Goal: Task Accomplishment & Management: Use online tool/utility

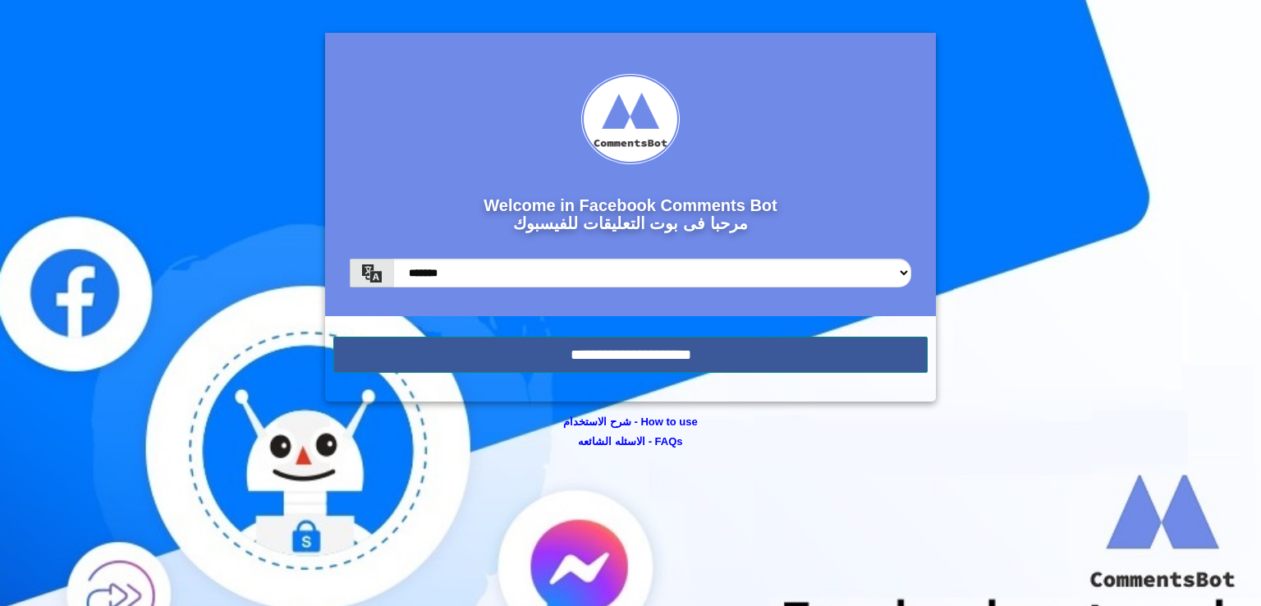
click at [633, 343] on input "**********" at bounding box center [630, 354] width 594 height 36
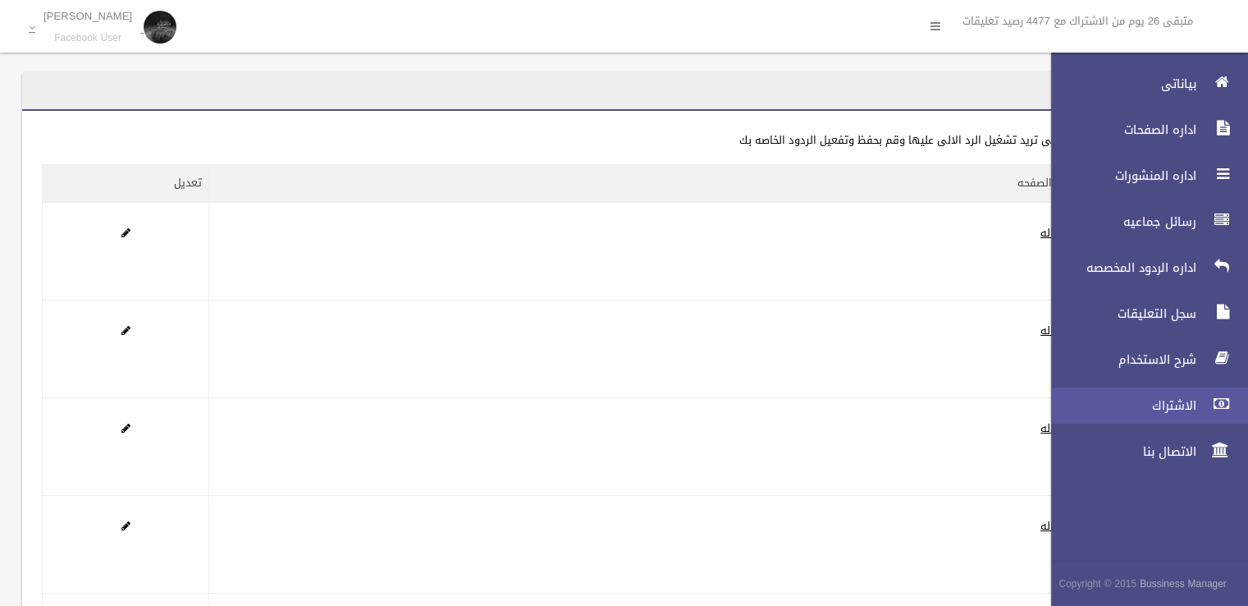
click at [1174, 413] on span "الاشتراك" at bounding box center [1119, 405] width 164 height 16
click at [1164, 401] on span "الاشتراك" at bounding box center [1119, 405] width 164 height 16
click at [1151, 409] on span "الاشتراك" at bounding box center [1119, 405] width 164 height 16
click at [1122, 398] on span "الاشتراك" at bounding box center [1119, 405] width 164 height 16
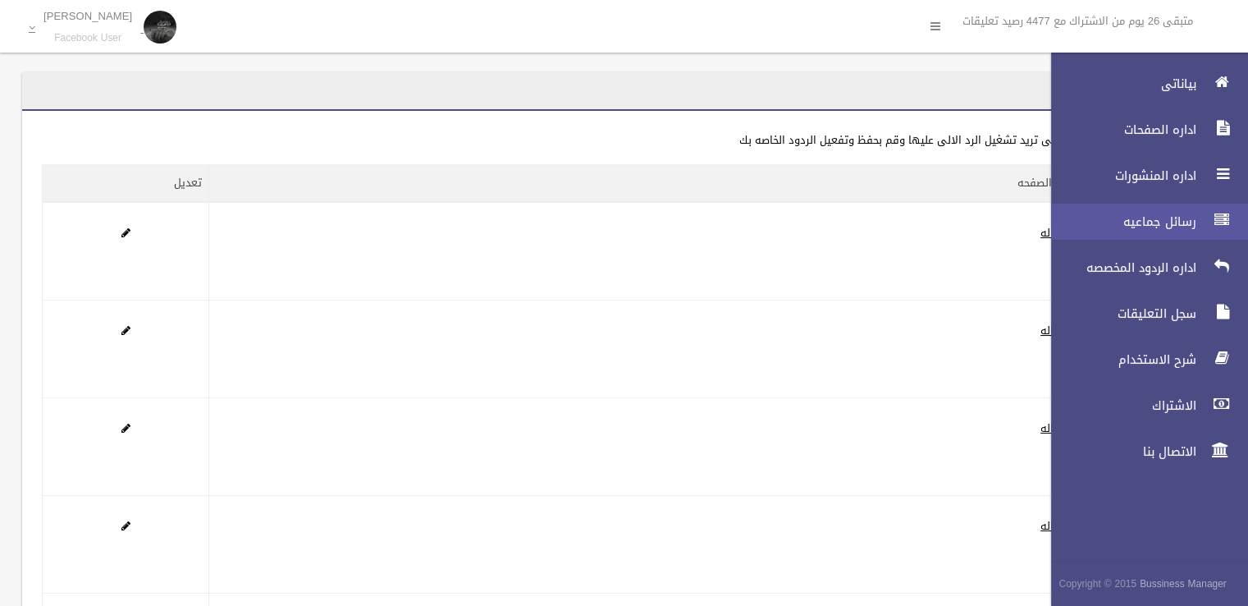
click at [1156, 226] on span "رسائل جماعيه" at bounding box center [1119, 221] width 164 height 16
click at [1179, 226] on span "رسائل جماعيه" at bounding box center [1119, 221] width 164 height 16
click at [1153, 222] on span "رسائل جماعيه" at bounding box center [1119, 221] width 164 height 16
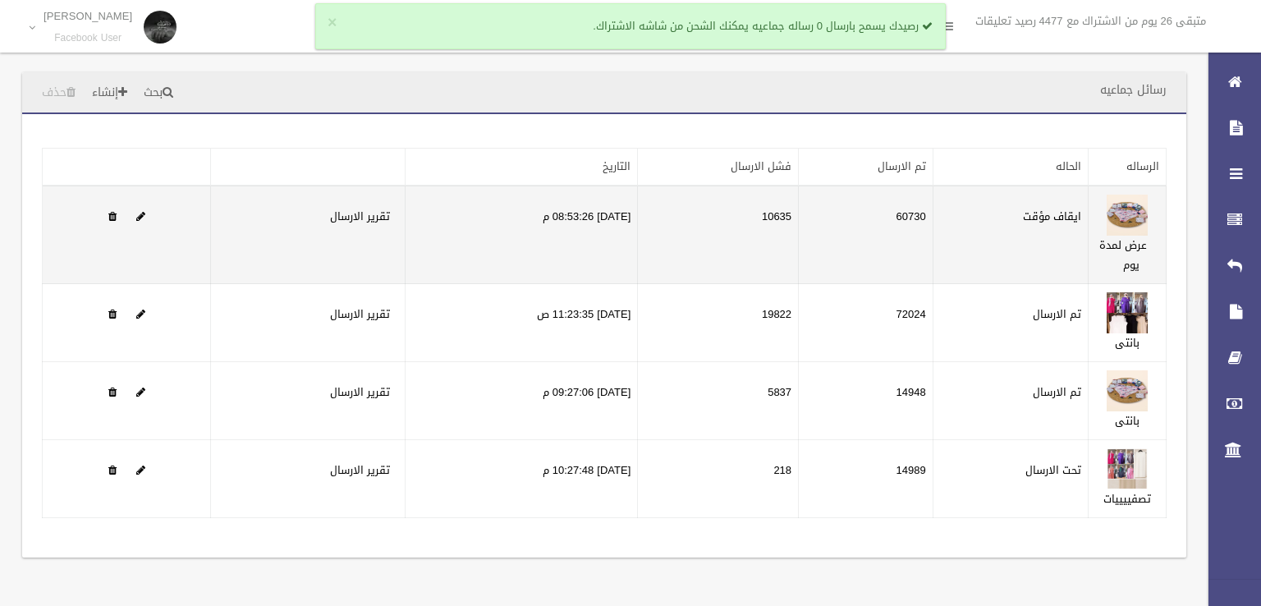
click at [945, 217] on td "ايقاف مؤقت" at bounding box center [1009, 234] width 155 height 98
click at [996, 211] on td "ايقاف مؤقت" at bounding box center [1009, 234] width 155 height 98
click at [140, 208] on link at bounding box center [140, 216] width 9 height 21
click at [130, 211] on td at bounding box center [127, 234] width 168 height 98
click at [135, 213] on td at bounding box center [127, 234] width 168 height 98
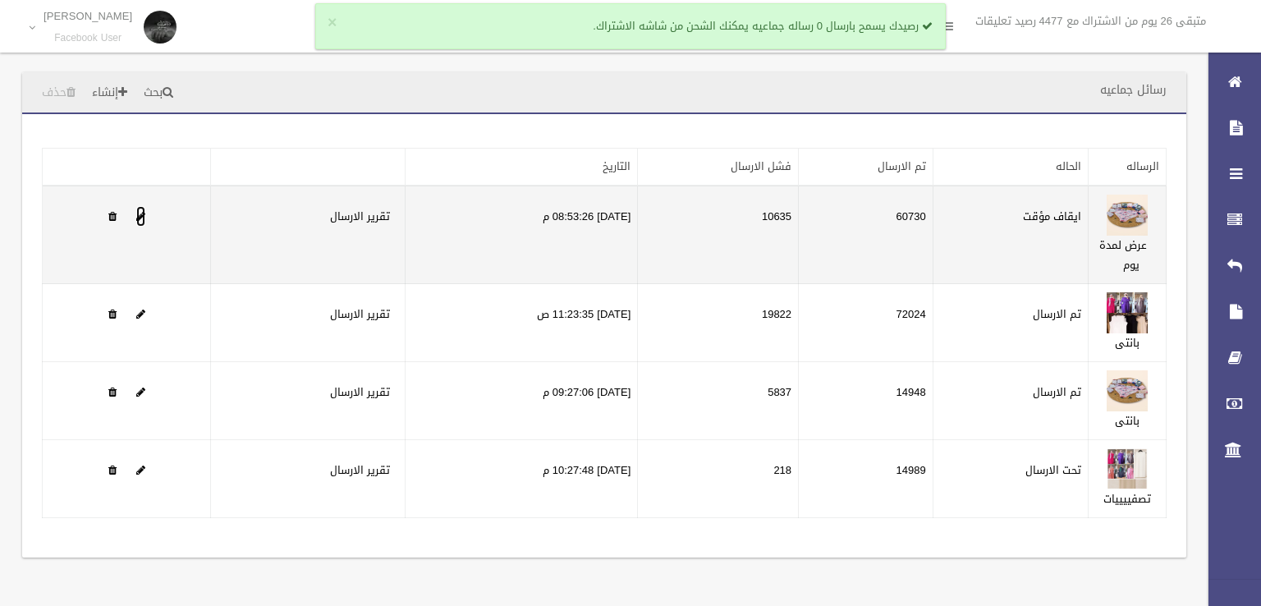
click at [140, 212] on span at bounding box center [140, 216] width 9 height 11
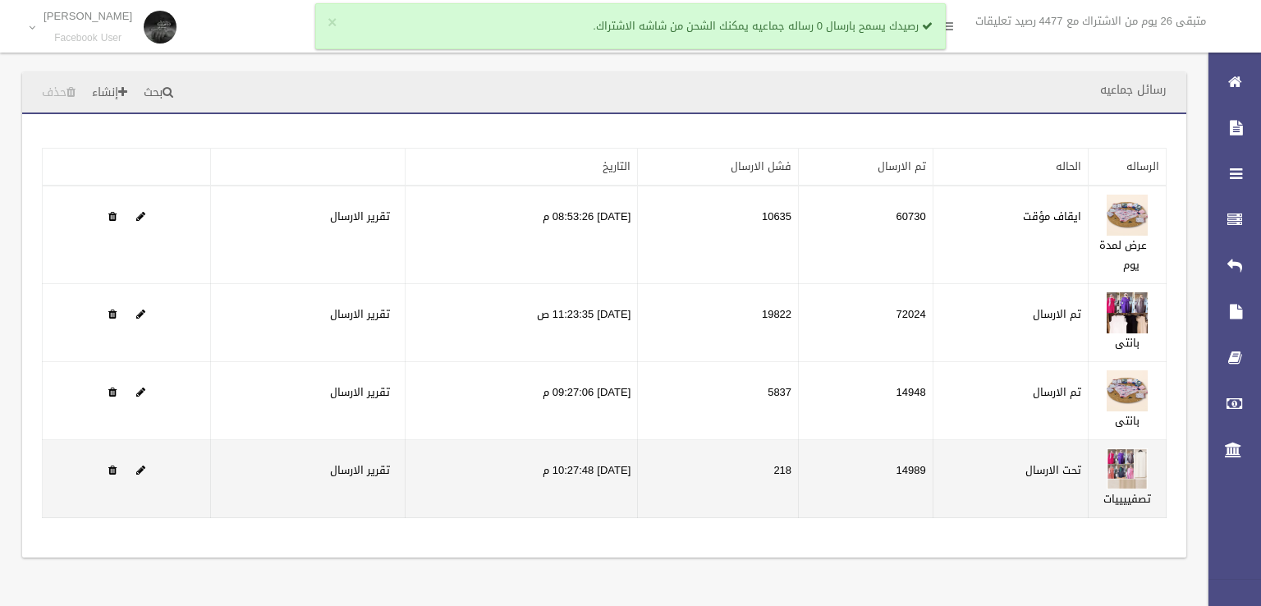
click at [1057, 481] on td "تحت الارسال" at bounding box center [1009, 479] width 155 height 78
click at [136, 465] on span at bounding box center [140, 470] width 9 height 11
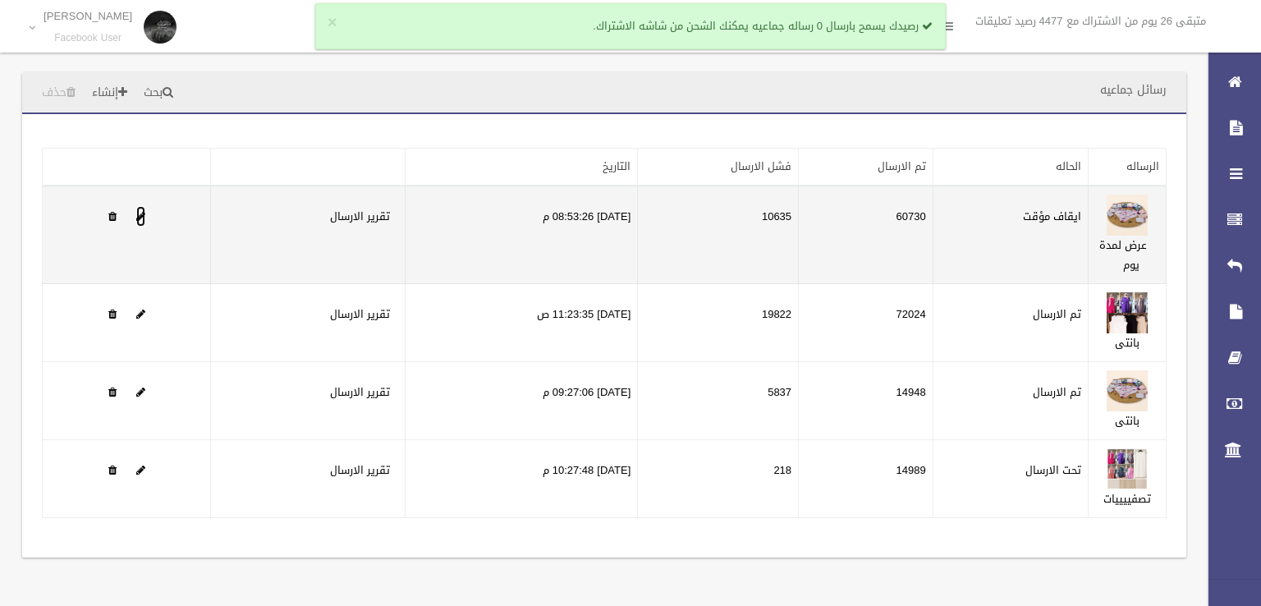
click at [136, 217] on span at bounding box center [140, 216] width 9 height 11
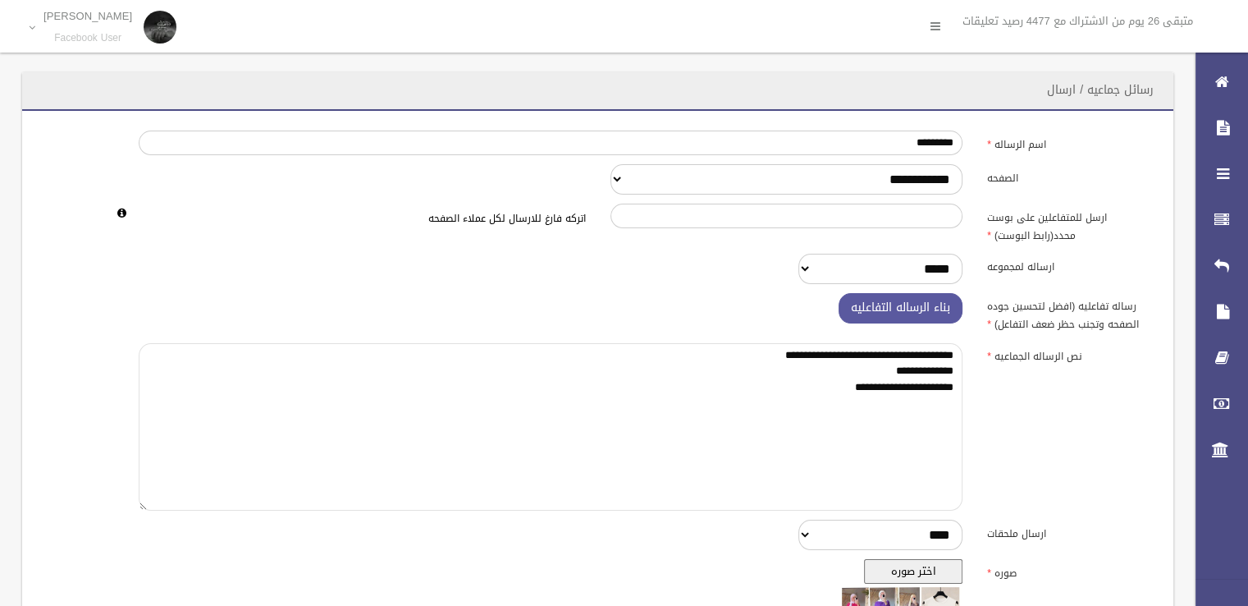
drag, startPoint x: 804, startPoint y: 401, endPoint x: 973, endPoint y: 360, distance: 173.2
click at [973, 360] on div "**********" at bounding box center [550, 427] width 849 height 168
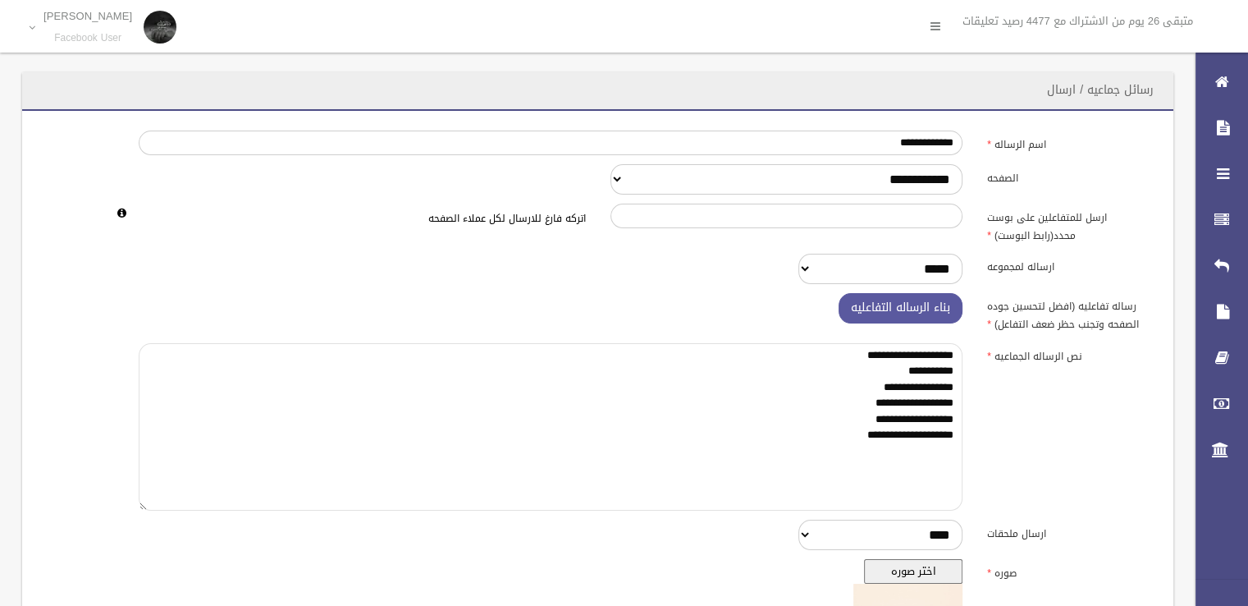
drag, startPoint x: 801, startPoint y: 436, endPoint x: 962, endPoint y: 355, distance: 179.8
click at [962, 355] on textarea "**********" at bounding box center [551, 427] width 824 height 168
paste textarea "**********"
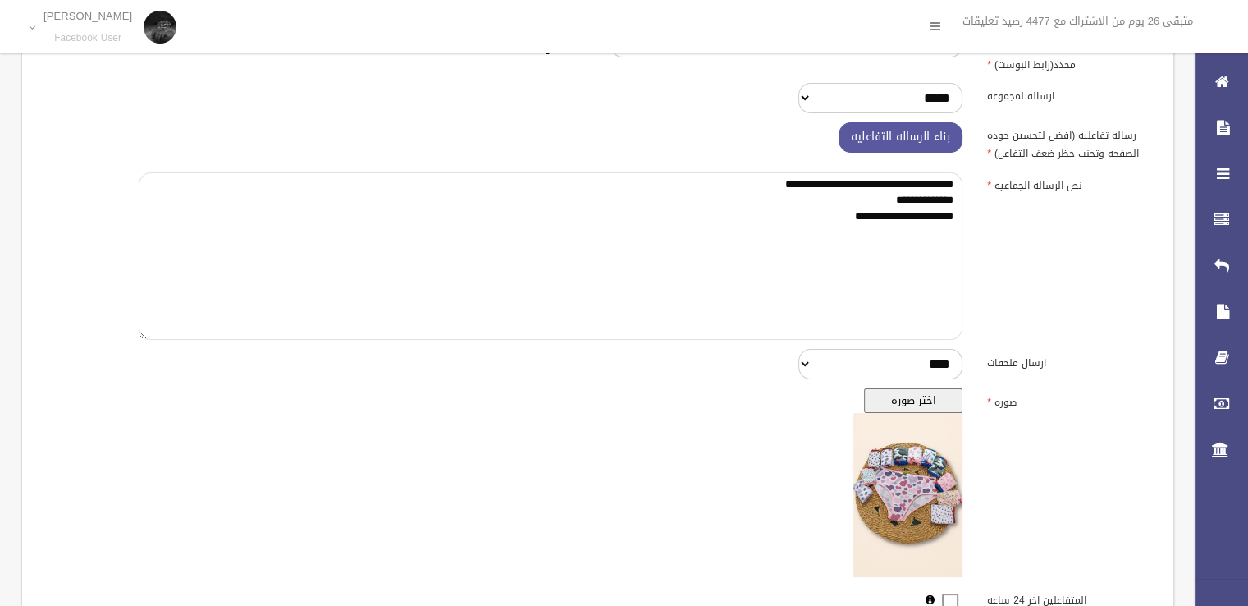
scroll to position [191, 0]
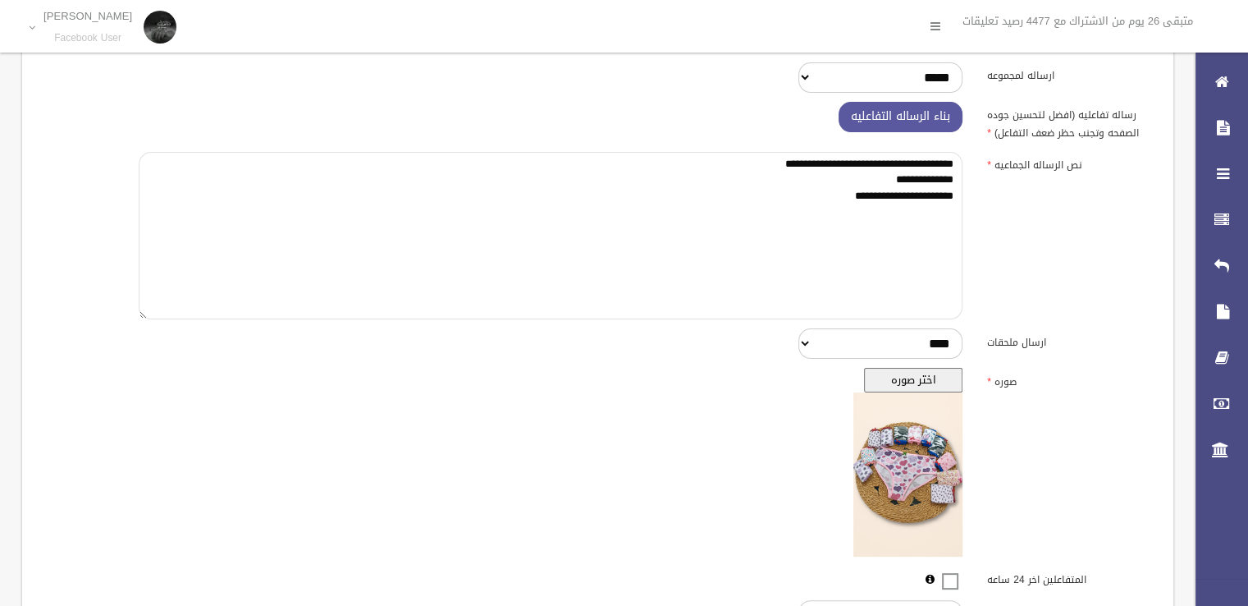
type textarea "**********"
click at [924, 383] on button "اختر صوره" at bounding box center [913, 380] width 98 height 25
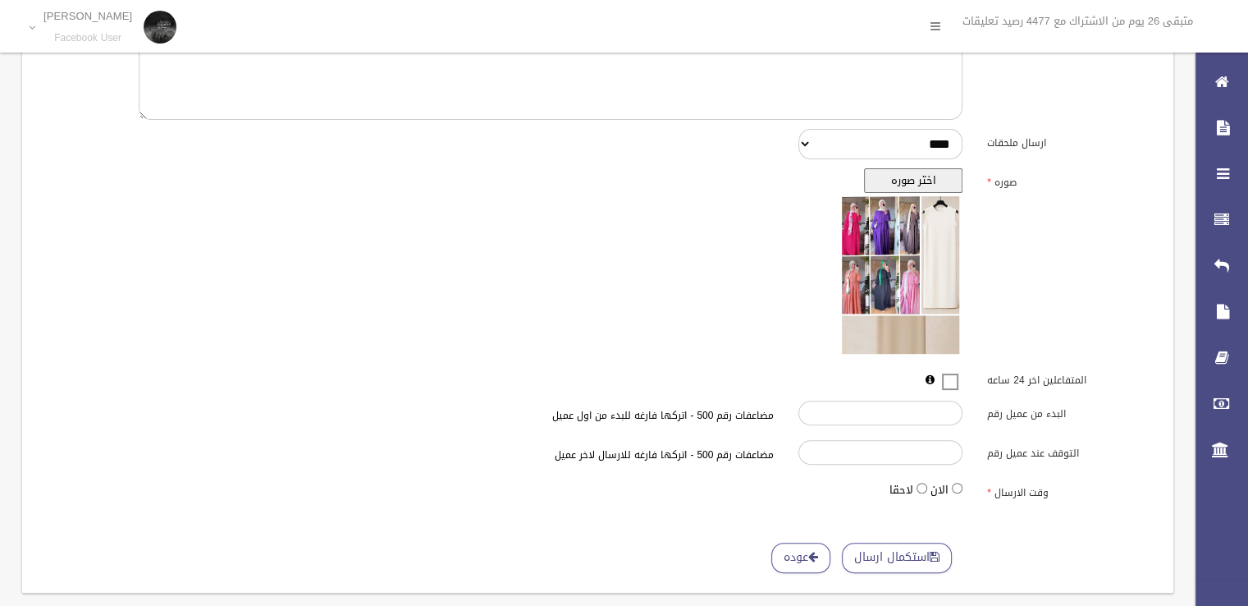
scroll to position [416, 0]
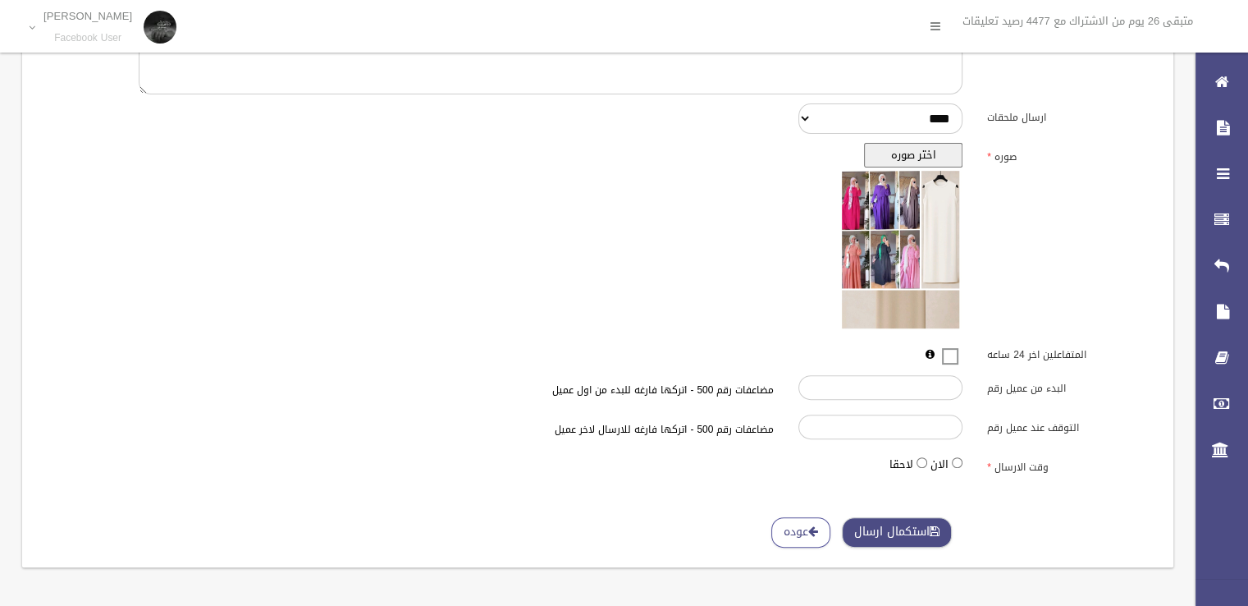
click at [895, 531] on button "استكمال ارسال" at bounding box center [897, 532] width 110 height 30
